Goal: Task Accomplishment & Management: Use online tool/utility

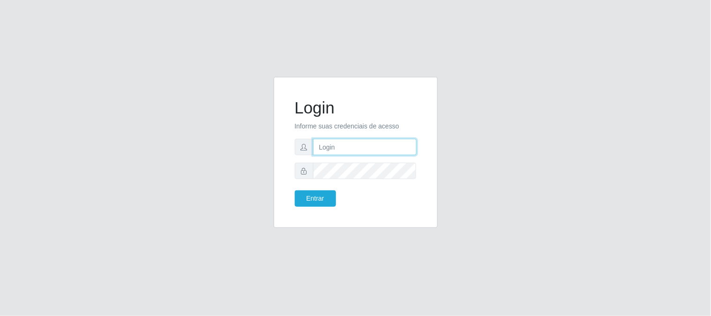
click at [327, 144] on input "text" at bounding box center [365, 147] width 104 height 16
type input "[EMAIL_ADDRESS][DOMAIN_NAME]"
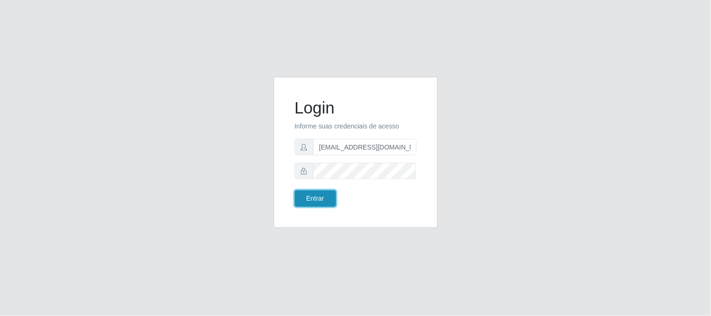
click at [327, 197] on button "Entrar" at bounding box center [315, 198] width 41 height 16
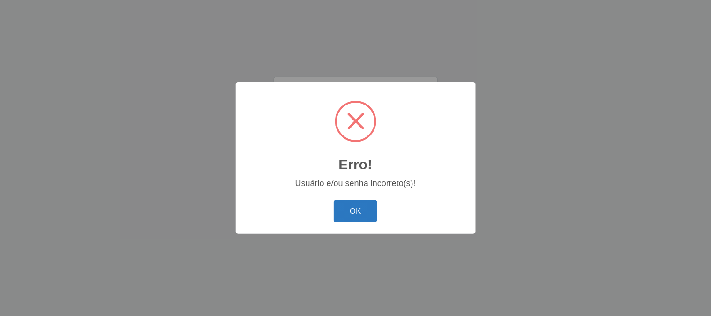
click at [354, 212] on button "OK" at bounding box center [356, 211] width 44 height 22
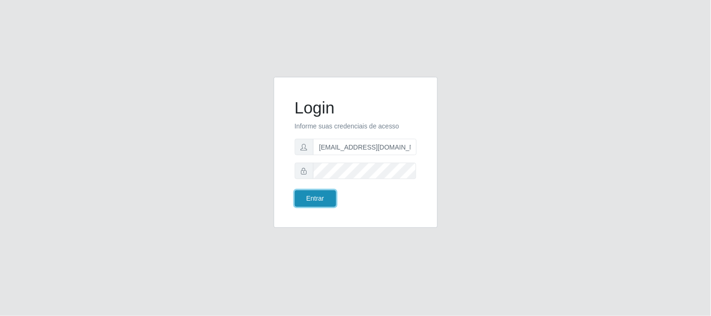
click at [323, 193] on button "Entrar" at bounding box center [315, 198] width 41 height 16
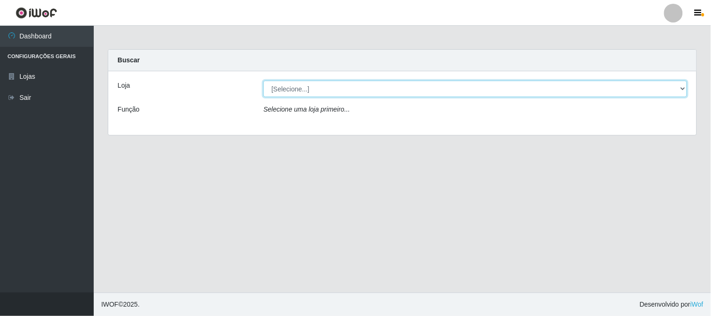
click at [686, 88] on select "[Selecione...] Queiroz Atacadão - [GEOGRAPHIC_DATA]" at bounding box center [476, 89] width 424 height 16
select select "464"
click at [264, 81] on select "[Selecione...] Queiroz Atacadão - [GEOGRAPHIC_DATA]" at bounding box center [476, 89] width 424 height 16
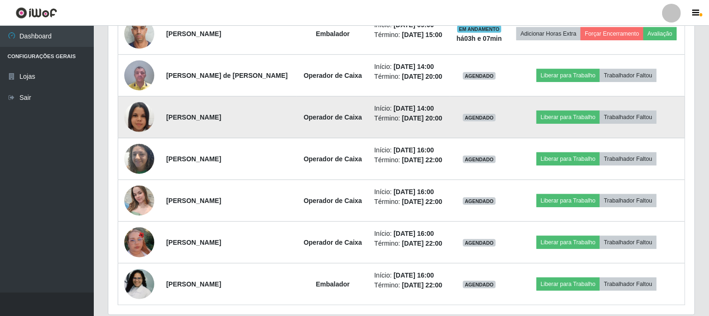
scroll to position [589, 0]
